Goal: Task Accomplishment & Management: Manage account settings

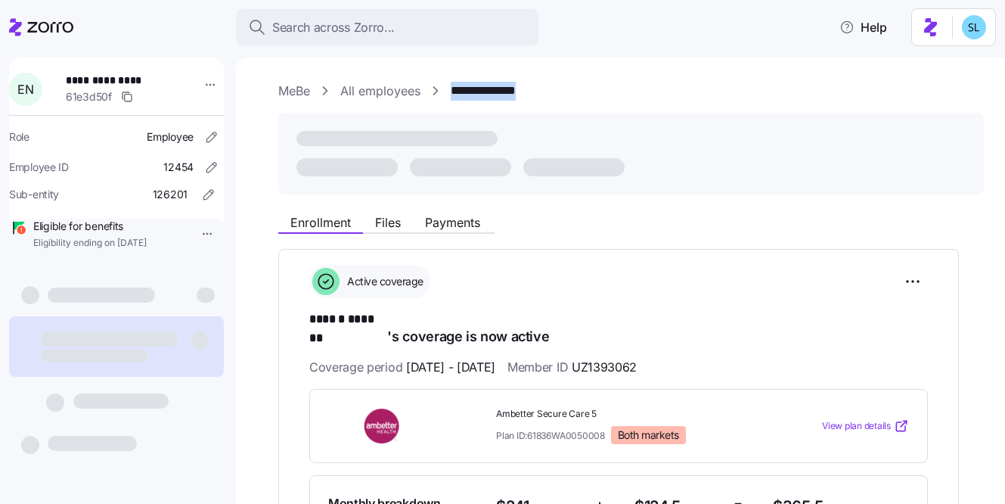
drag, startPoint x: 536, startPoint y: 93, endPoint x: 452, endPoint y: 96, distance: 84.8
click at [452, 96] on div "**********" at bounding box center [631, 91] width 706 height 19
copy link "**********"
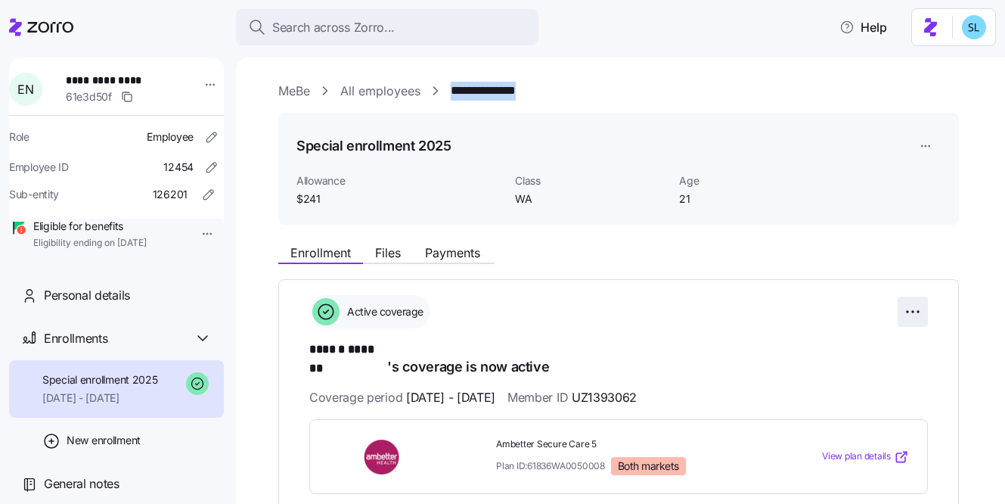
click at [914, 308] on html "**********" at bounding box center [502, 247] width 1005 height 495
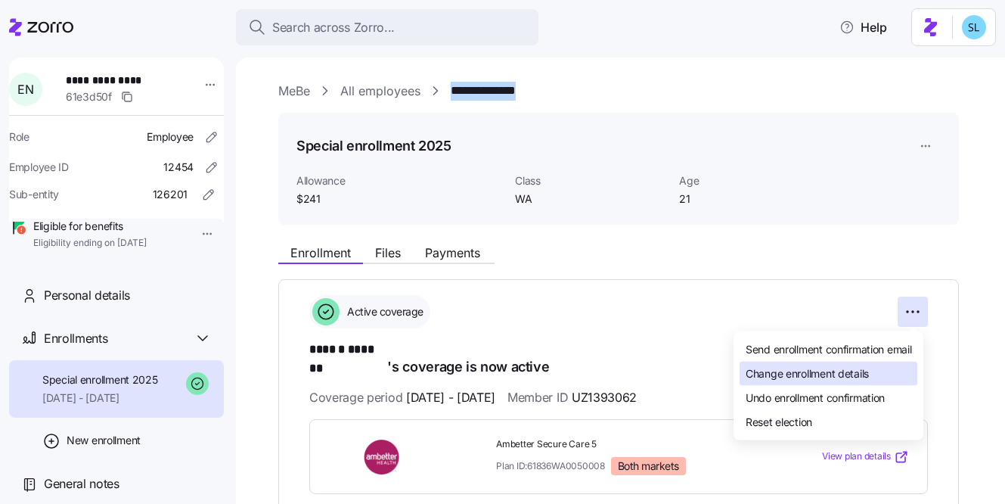
click at [866, 378] on span "Change enrollment details" at bounding box center [807, 372] width 123 height 15
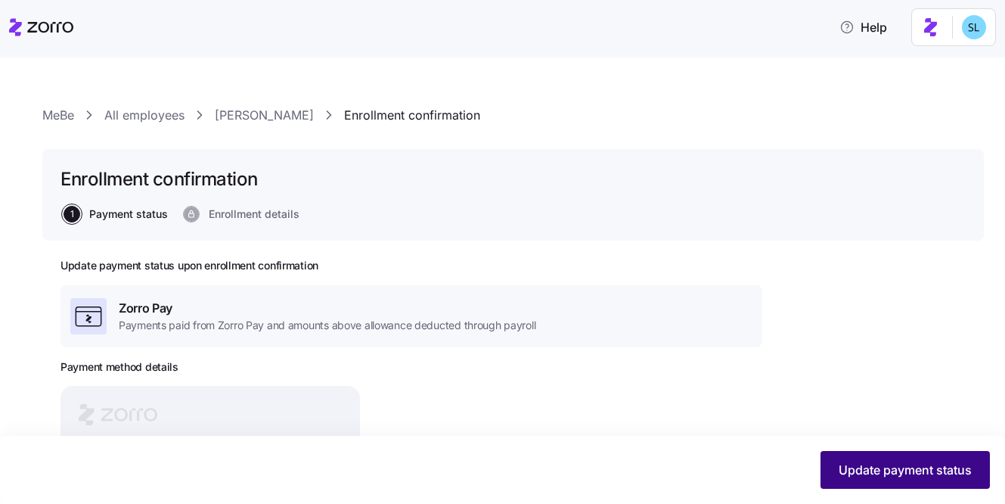
click at [864, 468] on span "Update payment status" at bounding box center [905, 470] width 133 height 18
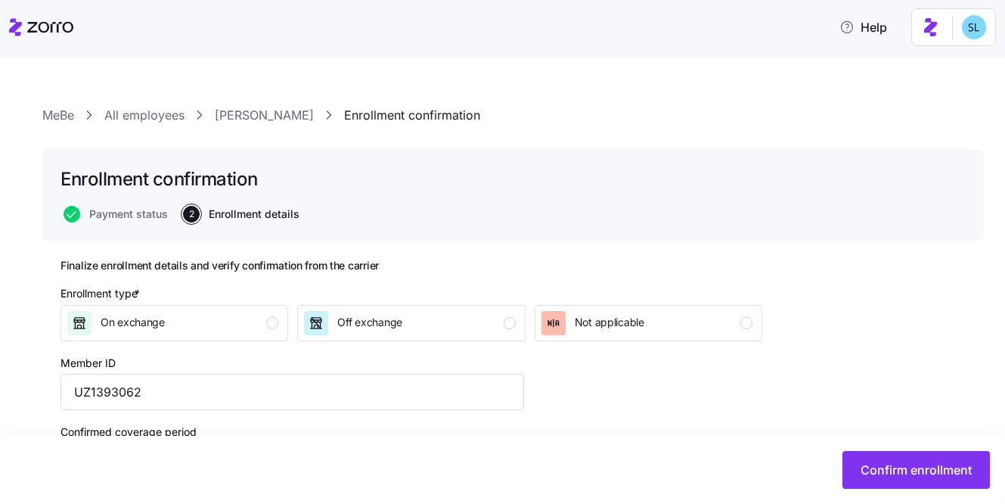
scroll to position [215, 0]
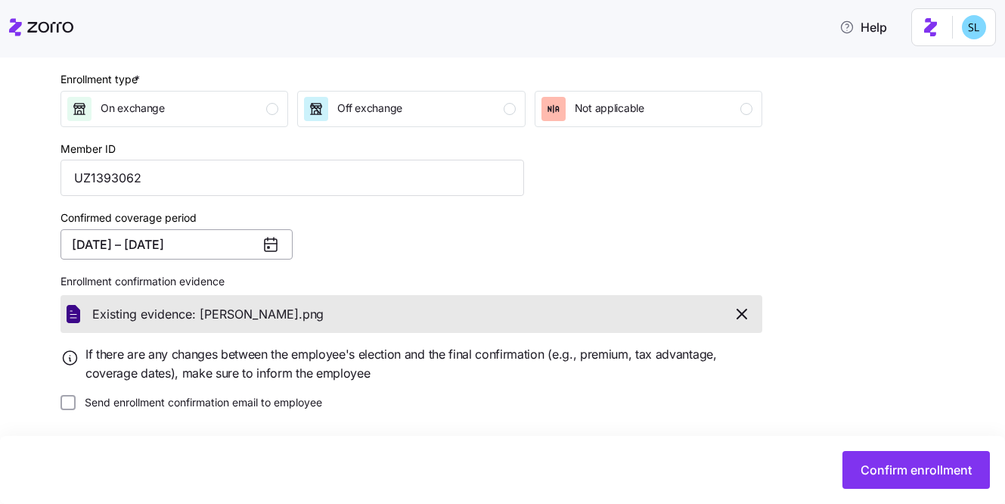
click at [129, 238] on button "10/01/2025 – 12/31/2025" at bounding box center [177, 244] width 232 height 30
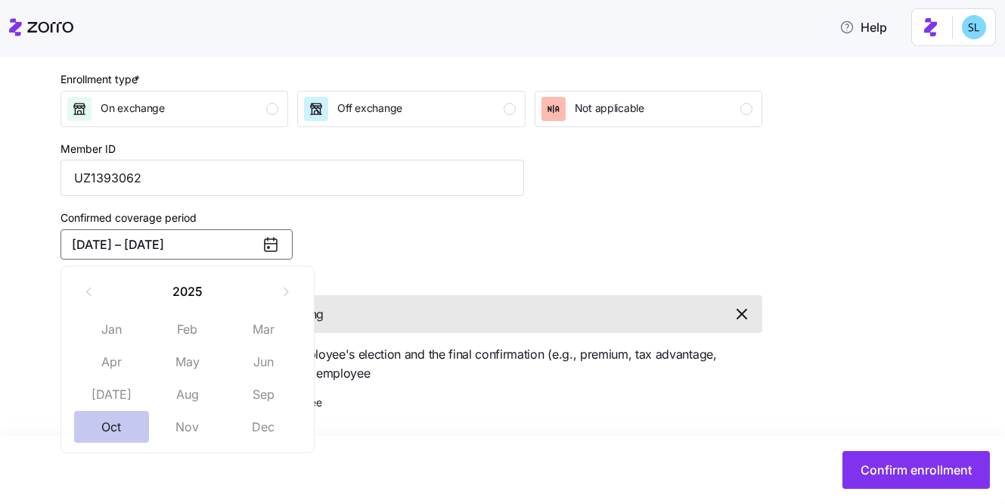
click at [110, 425] on button "Oct" at bounding box center [112, 427] width 76 height 32
click at [111, 421] on button "Oct" at bounding box center [112, 427] width 76 height 32
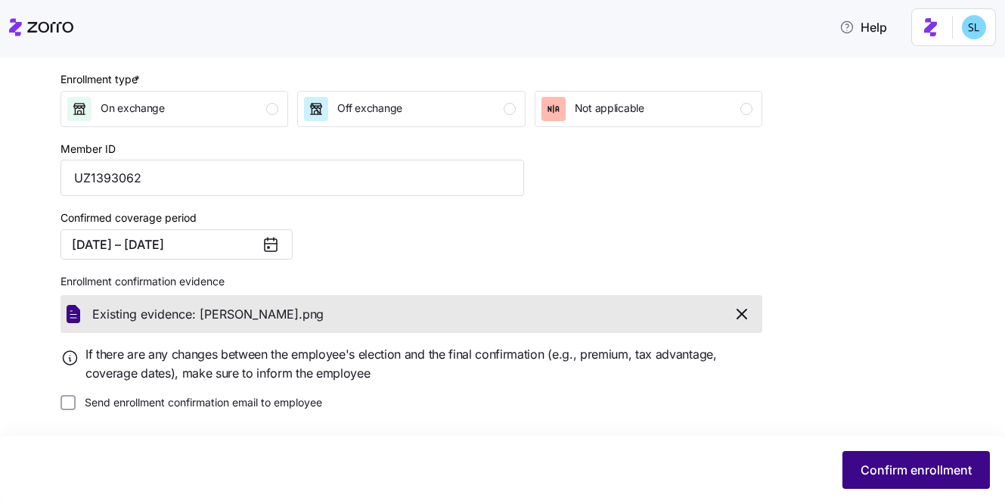
click at [933, 466] on span "Confirm enrollment" at bounding box center [916, 470] width 111 height 18
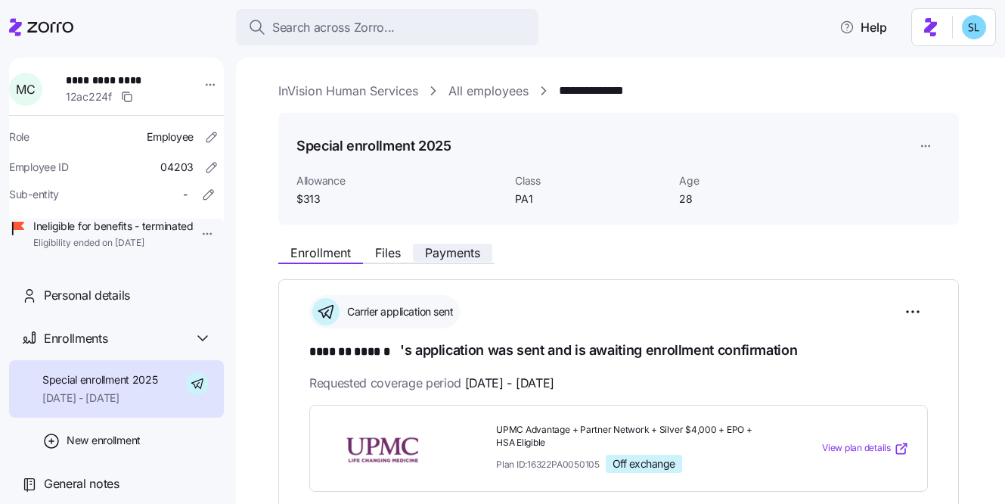
click at [454, 262] on button "Payments" at bounding box center [452, 253] width 79 height 18
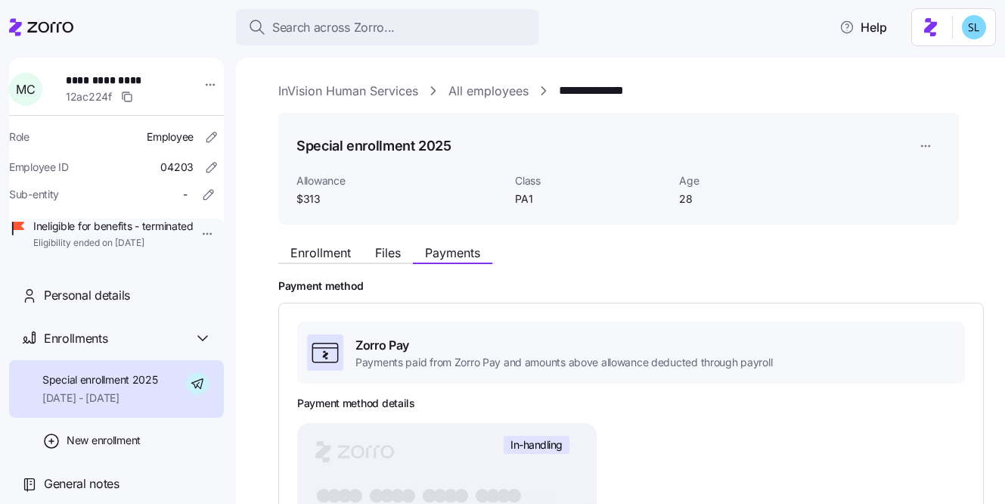
scroll to position [258, 0]
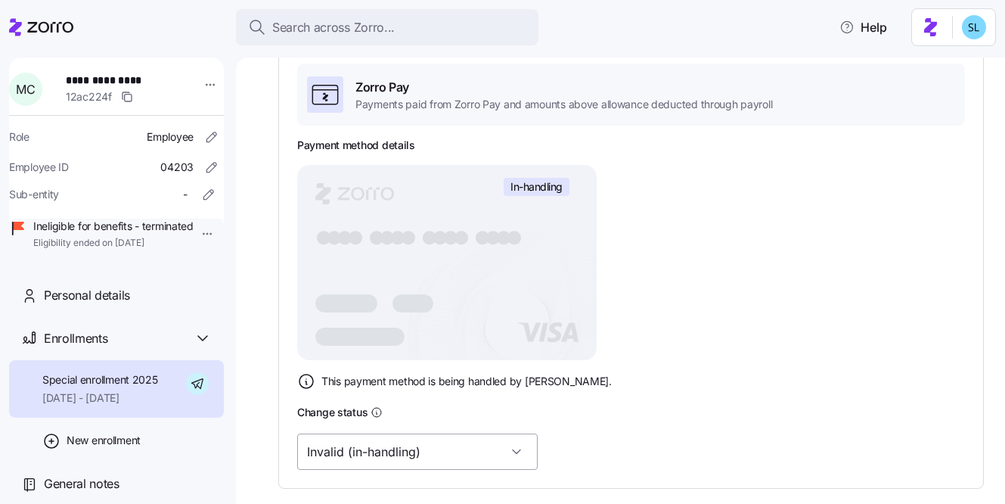
click at [416, 461] on input "Invalid (in-handling)" at bounding box center [417, 451] width 241 height 36
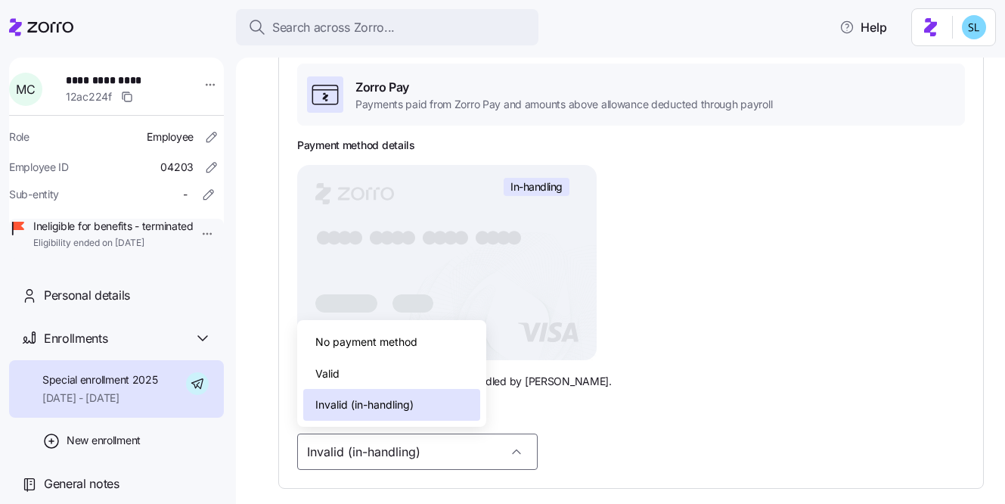
click at [405, 381] on div "Valid" at bounding box center [391, 374] width 177 height 32
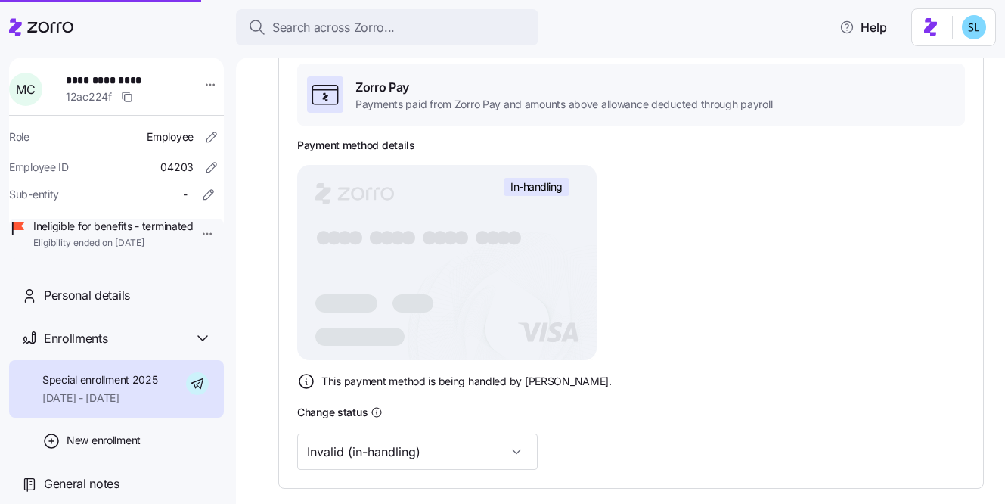
type input "Valid"
click at [411, 468] on input "Valid" at bounding box center [417, 451] width 241 height 36
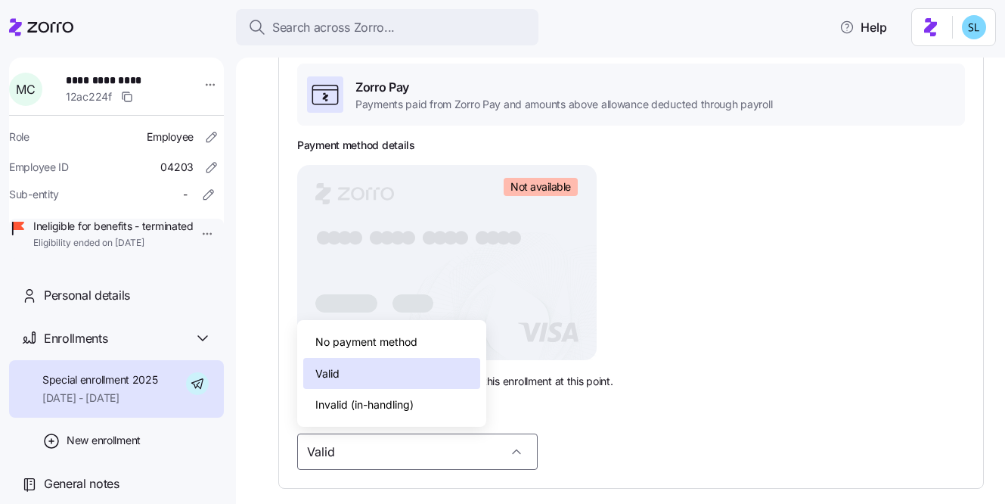
click at [404, 415] on div "Invalid (in-handling)" at bounding box center [391, 405] width 177 height 32
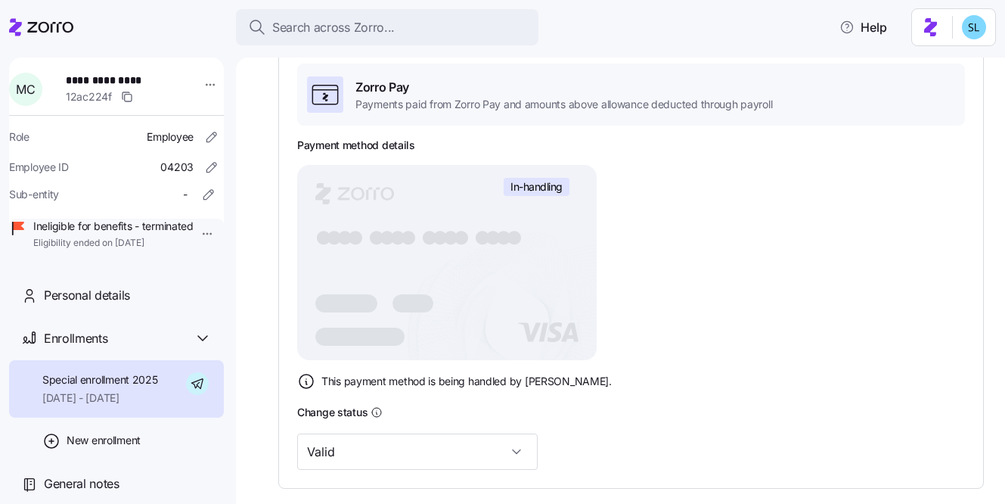
scroll to position [0, 0]
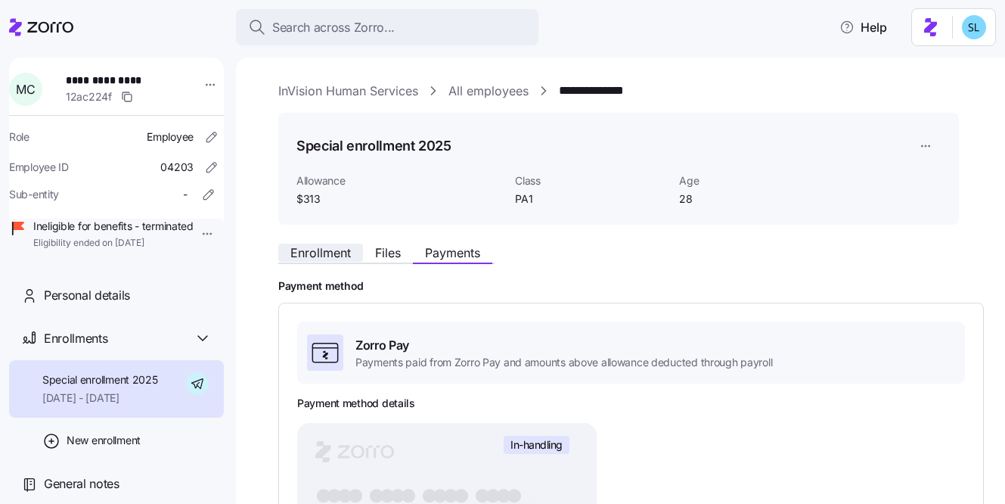
click at [325, 250] on span "Enrollment" at bounding box center [320, 253] width 61 height 12
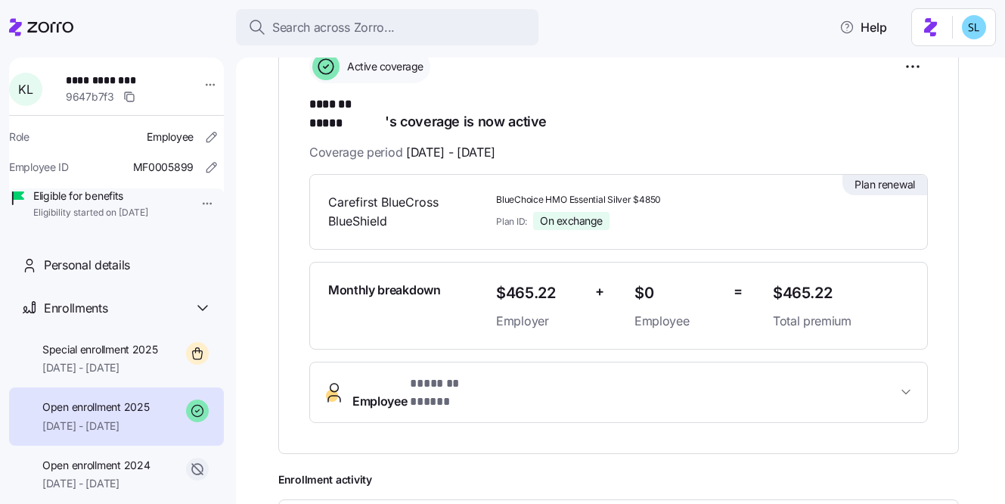
scroll to position [246, 0]
